Goal: Transaction & Acquisition: Purchase product/service

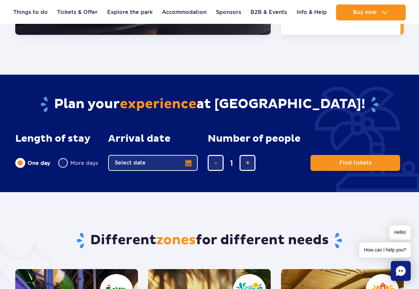
scroll to position [1185, 0]
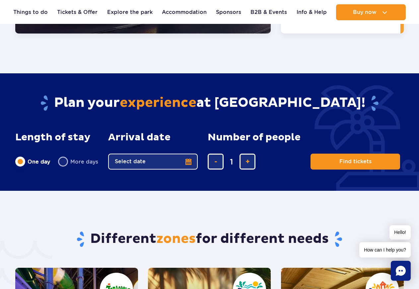
click at [185, 154] on button "Select date" at bounding box center [153, 162] width 90 height 16
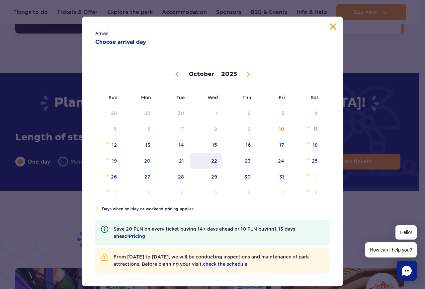
click at [210, 160] on span "22" at bounding box center [206, 160] width 34 height 15
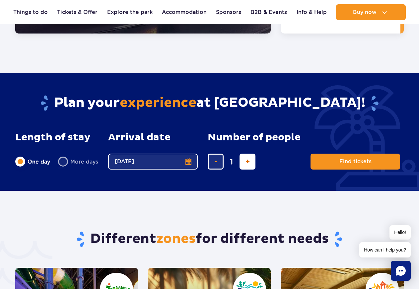
click at [248, 162] on span "add ticket" at bounding box center [248, 162] width 4 height 0
type input "2"
click at [248, 162] on span "add ticket" at bounding box center [248, 162] width 4 height 0
type input "3"
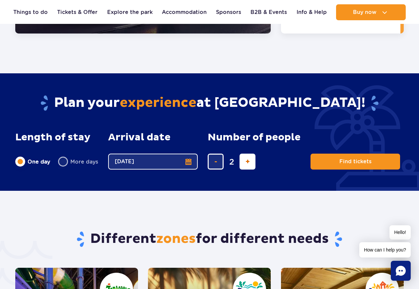
type input "3"
click at [248, 162] on span "add ticket" at bounding box center [248, 162] width 4 height 0
type input "4"
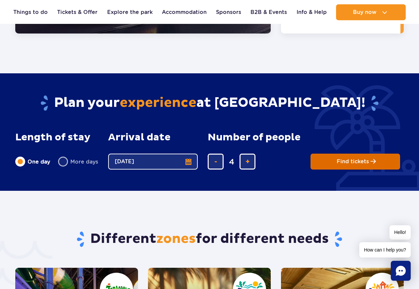
click at [345, 159] on span "Find tickets" at bounding box center [353, 162] width 32 height 6
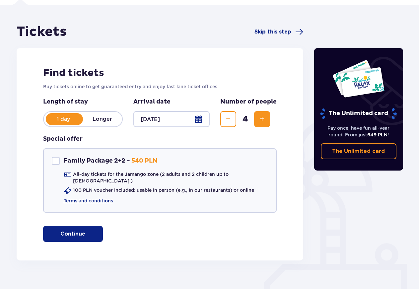
scroll to position [53, 0]
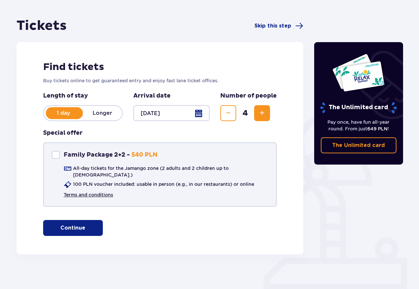
click at [105, 192] on link "Terms and conditions" at bounding box center [88, 195] width 49 height 7
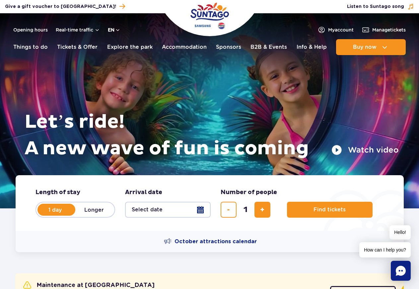
click at [119, 29] on button "en" at bounding box center [114, 30] width 13 height 7
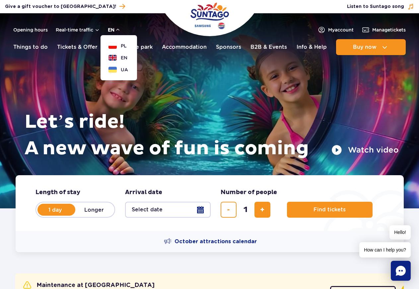
click at [119, 29] on button "en" at bounding box center [114, 30] width 13 height 7
